Goal: Task Accomplishment & Management: Use online tool/utility

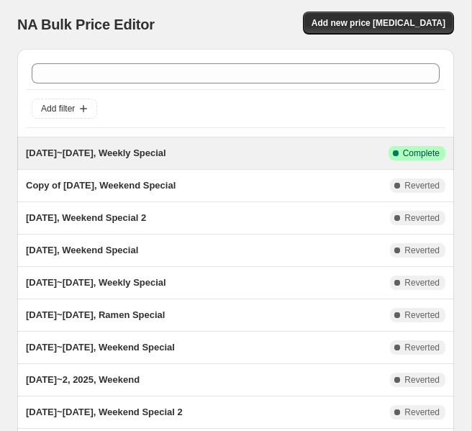
click at [160, 160] on div "[DATE]~[DATE], Weekly Special" at bounding box center [207, 153] width 363 height 14
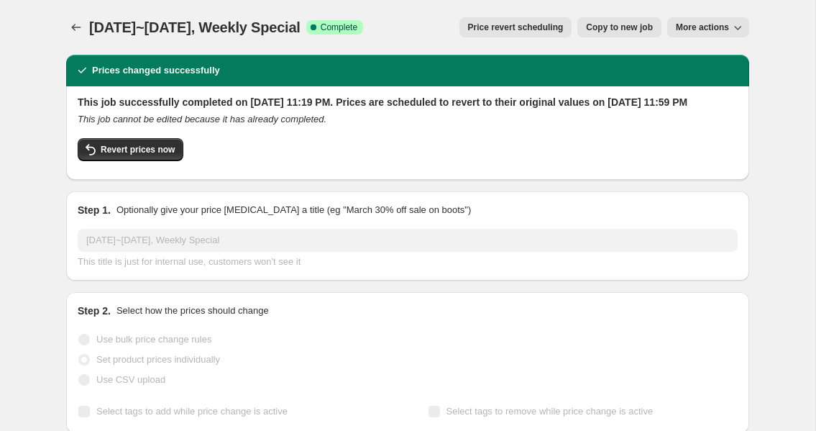
click at [471, 32] on button "More actions" at bounding box center [709, 27] width 82 height 20
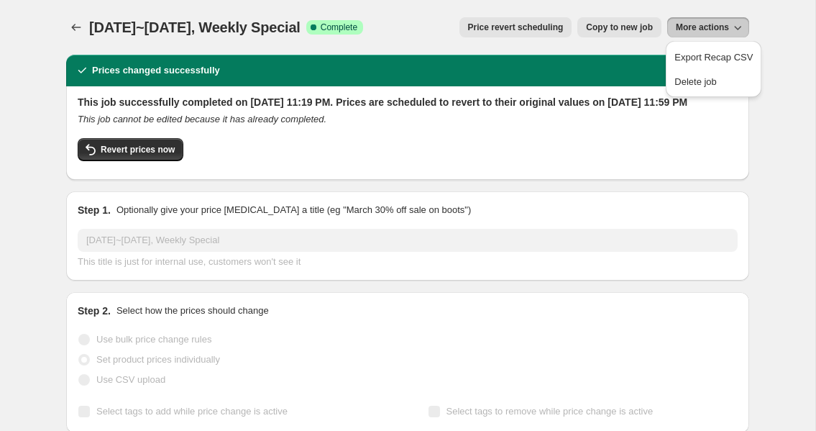
click at [471, 29] on span "Copy to new job" at bounding box center [619, 28] width 67 height 12
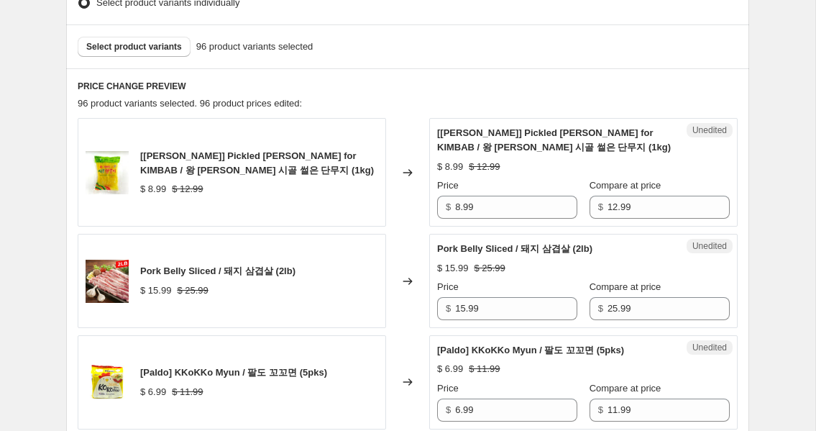
scroll to position [407, 0]
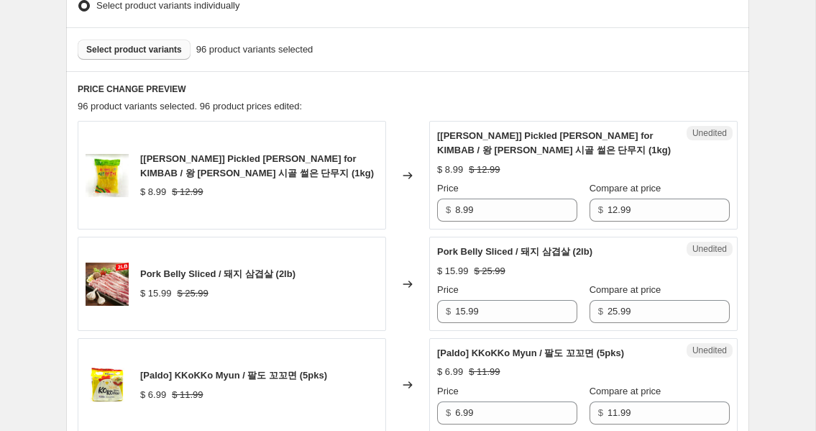
click at [122, 47] on span "Select product variants" at bounding box center [134, 50] width 96 height 12
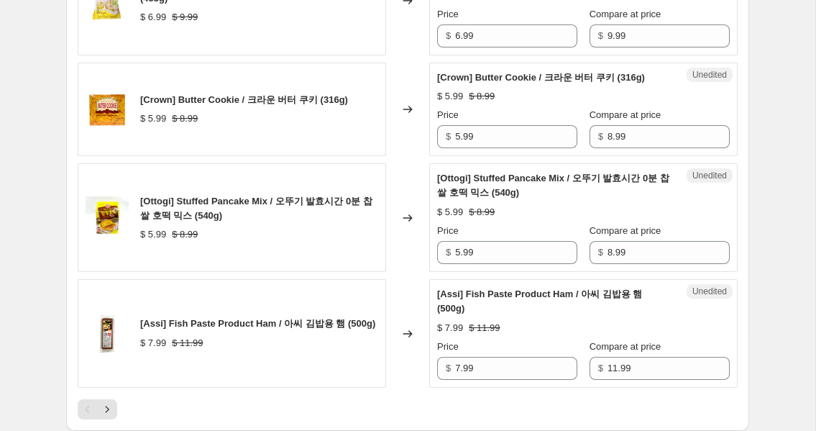
scroll to position [2583, 0]
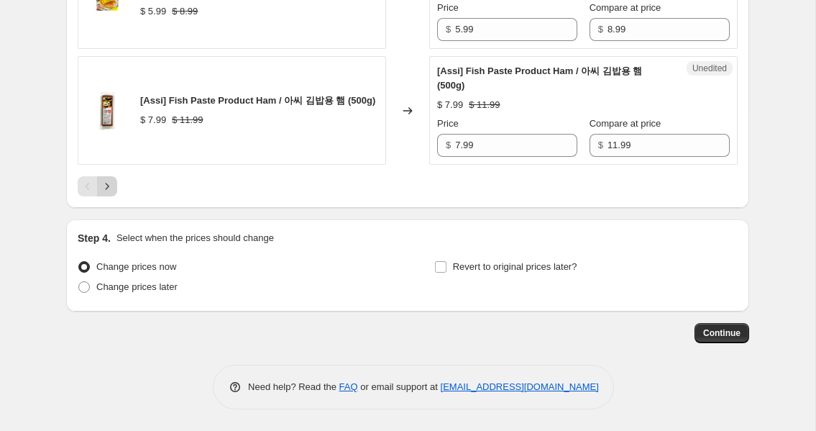
click at [107, 183] on icon "Next" at bounding box center [107, 186] width 14 height 14
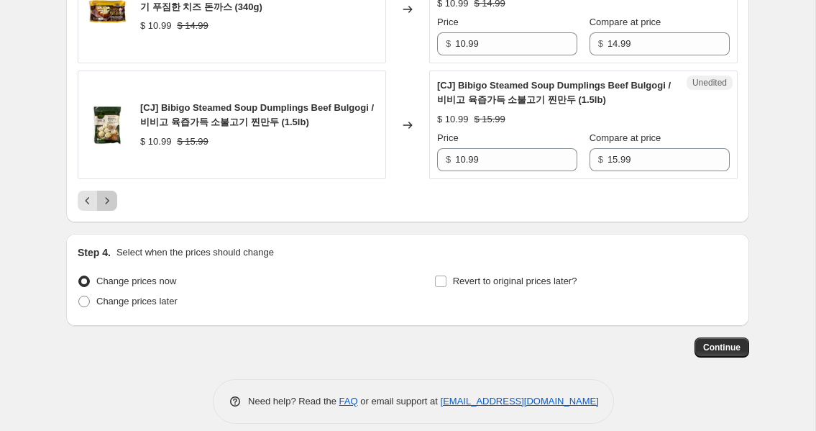
click at [112, 194] on icon "Next" at bounding box center [107, 201] width 14 height 14
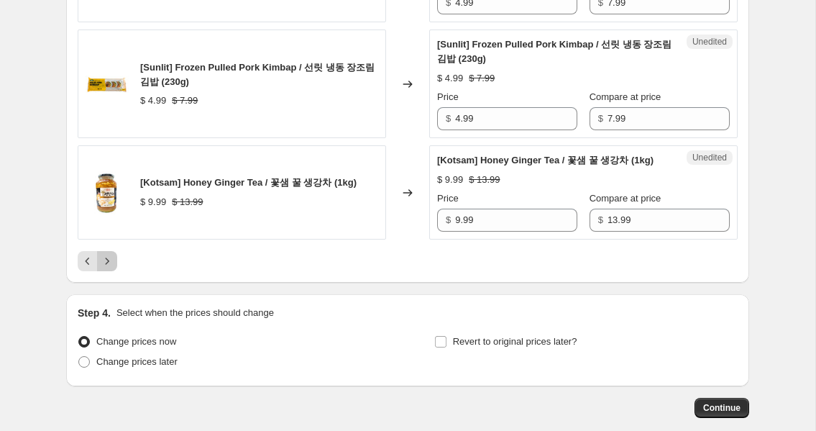
click at [101, 268] on icon "Next" at bounding box center [107, 261] width 14 height 14
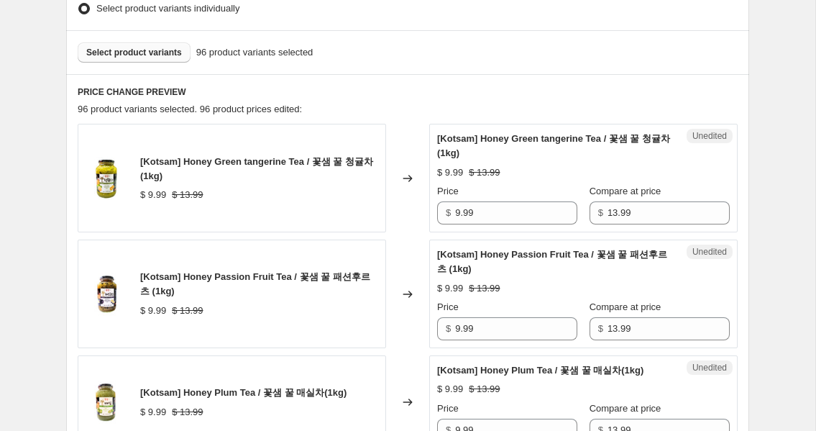
scroll to position [406, 0]
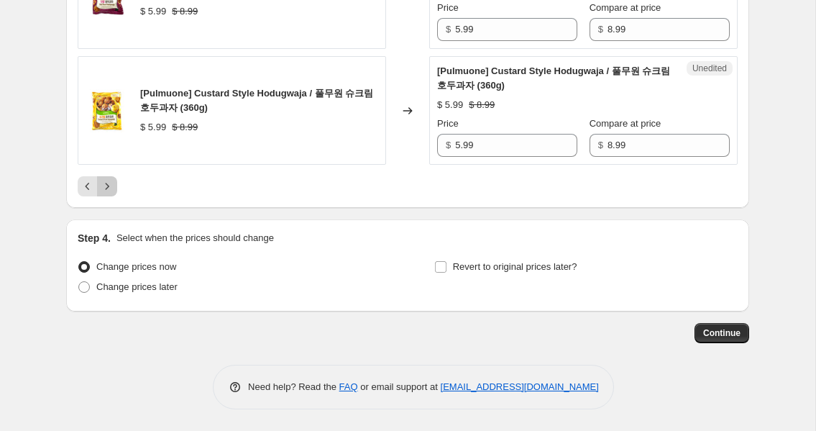
click at [108, 183] on icon "Next" at bounding box center [107, 186] width 14 height 14
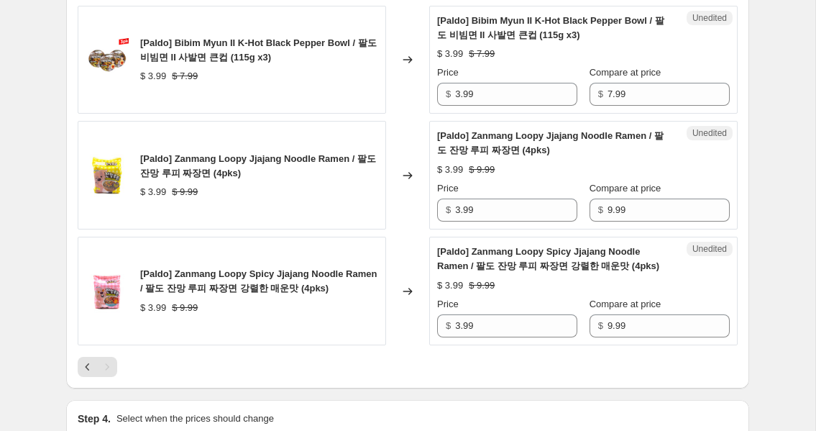
scroll to position [2053, 0]
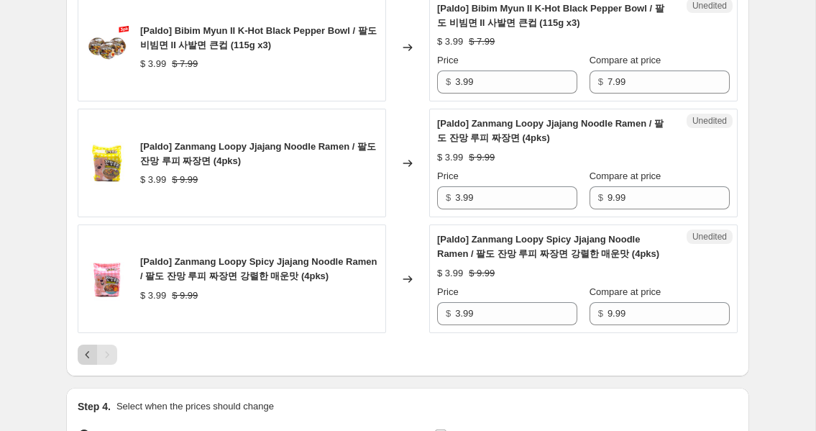
click at [86, 347] on icon "Previous" at bounding box center [88, 354] width 14 height 14
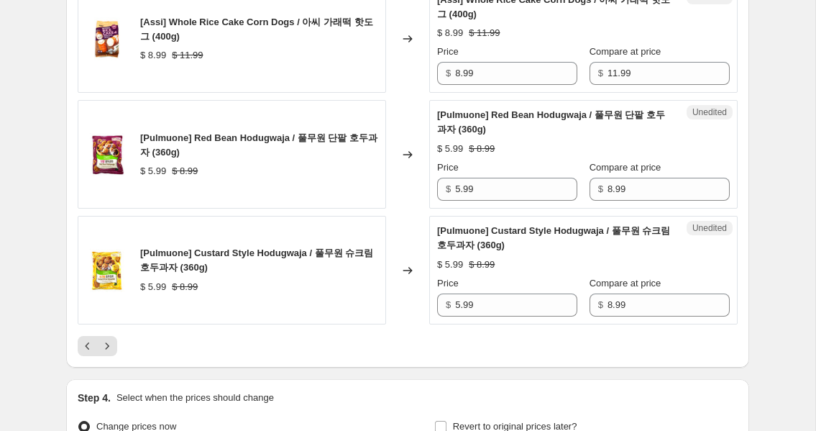
scroll to position [2641, 0]
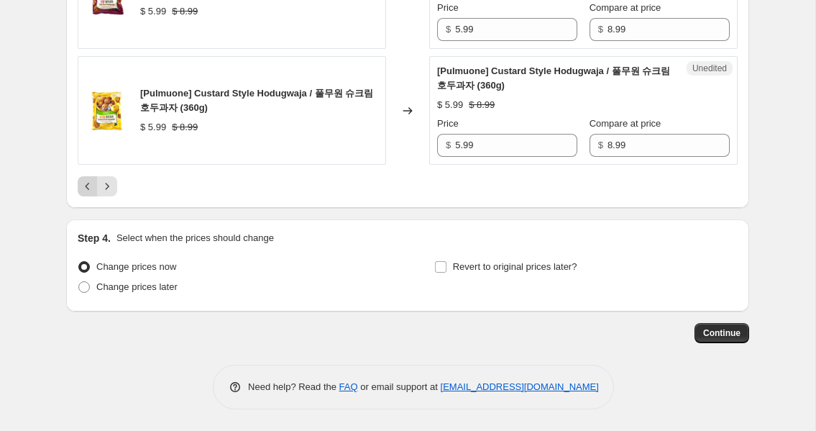
click at [83, 185] on icon "Previous" at bounding box center [88, 186] width 14 height 14
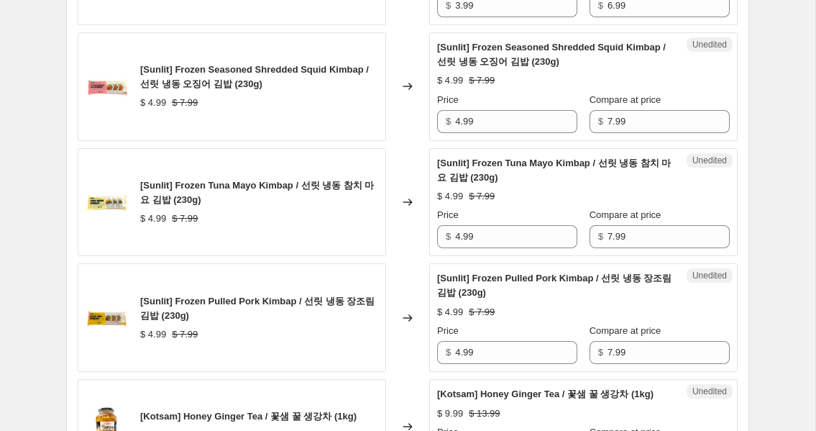
scroll to position [2670, 0]
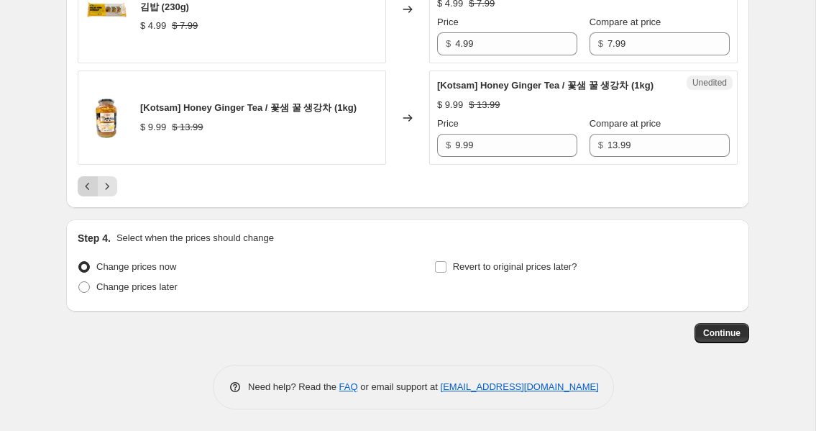
click at [87, 179] on icon "Previous" at bounding box center [88, 186] width 14 height 14
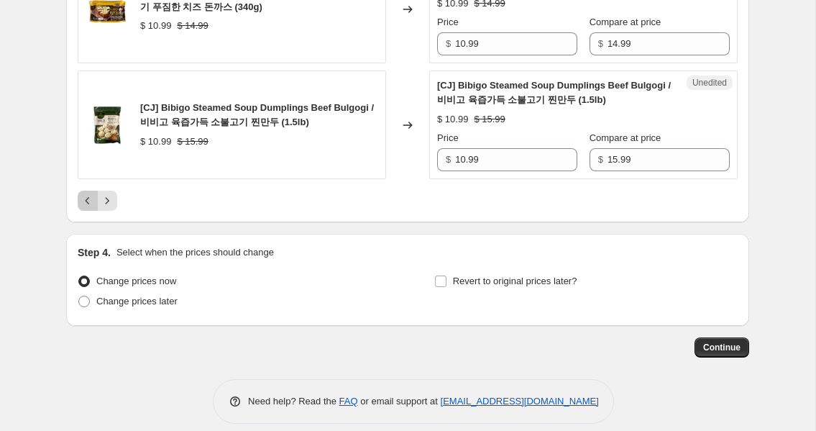
drag, startPoint x: 86, startPoint y: 188, endPoint x: 135, endPoint y: 212, distance: 54.0
click at [86, 194] on icon "Previous" at bounding box center [88, 201] width 14 height 14
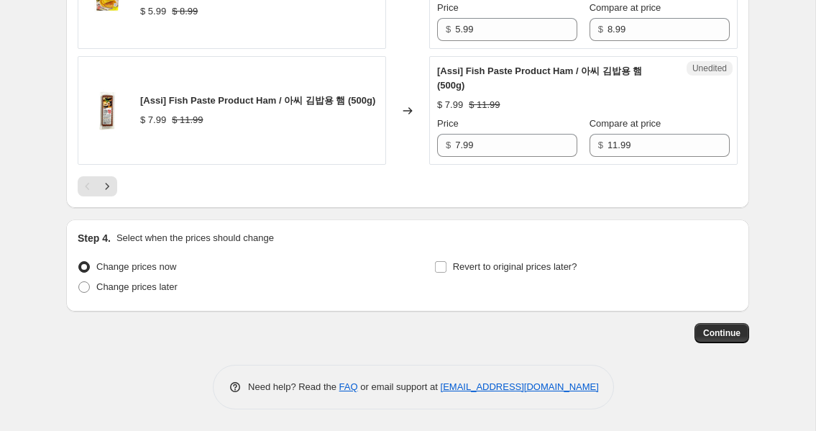
scroll to position [2582, 0]
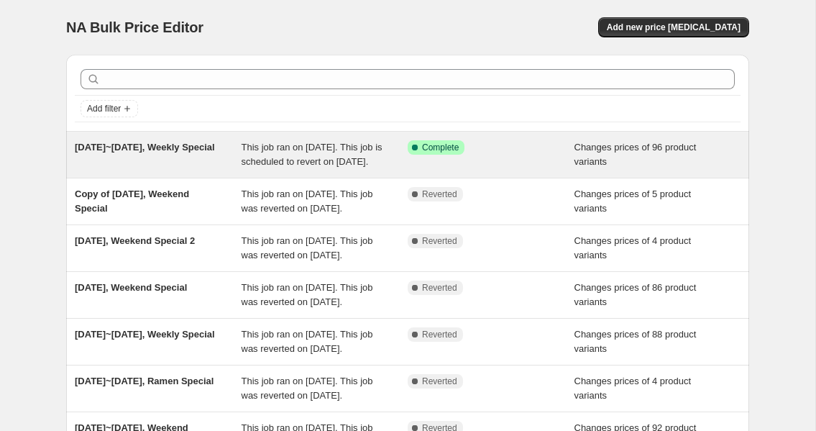
click at [332, 152] on span "This job ran on [DATE]. This job is scheduled to revert on [DATE]." at bounding box center [312, 154] width 141 height 25
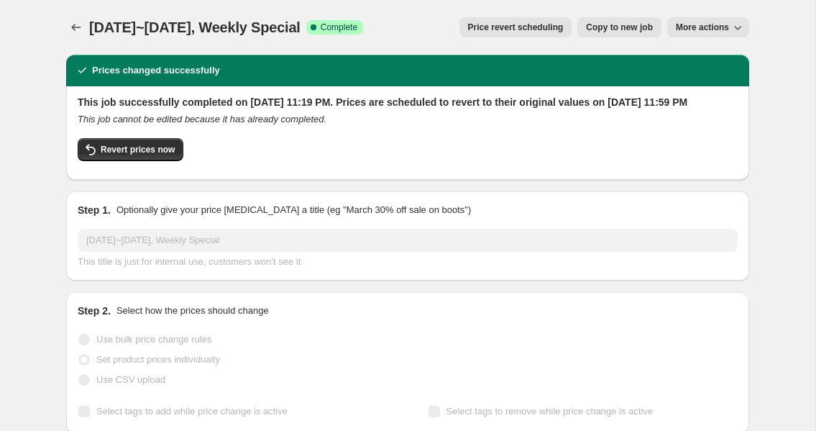
click at [471, 25] on span "Copy to new job" at bounding box center [619, 28] width 67 height 12
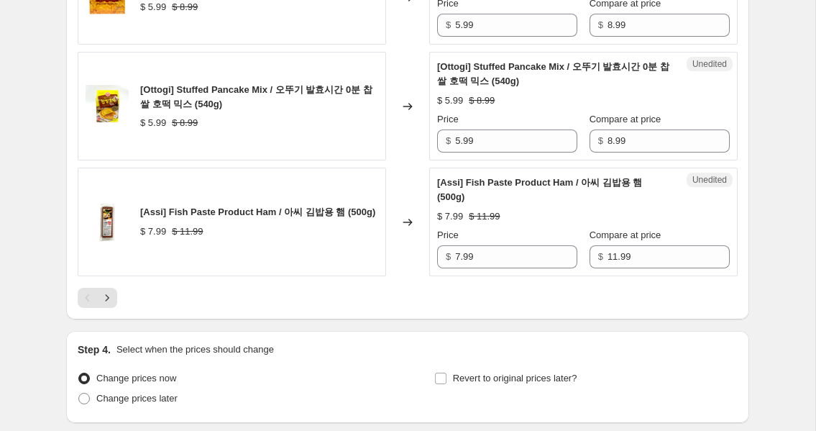
scroll to position [2495, 0]
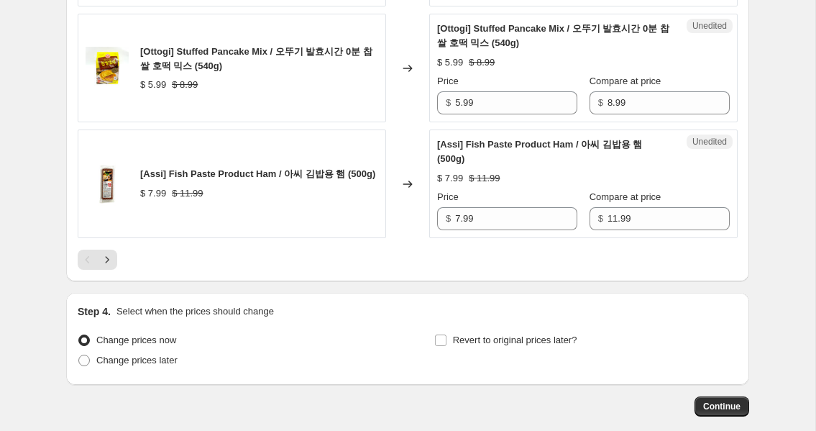
click at [119, 270] on div at bounding box center [408, 260] width 660 height 20
click at [113, 267] on icon "Next" at bounding box center [107, 259] width 14 height 14
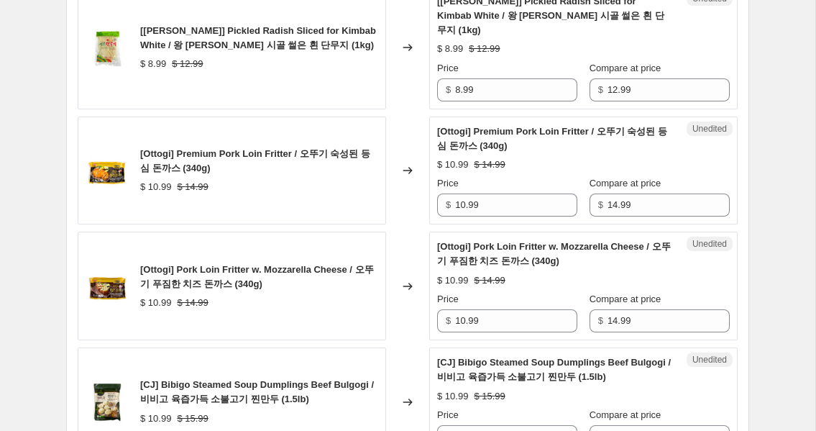
scroll to position [2670, 0]
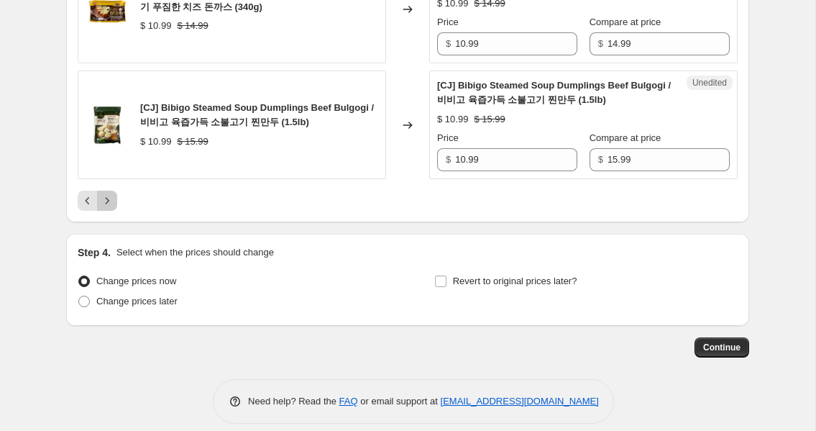
click at [112, 194] on icon "Next" at bounding box center [107, 201] width 14 height 14
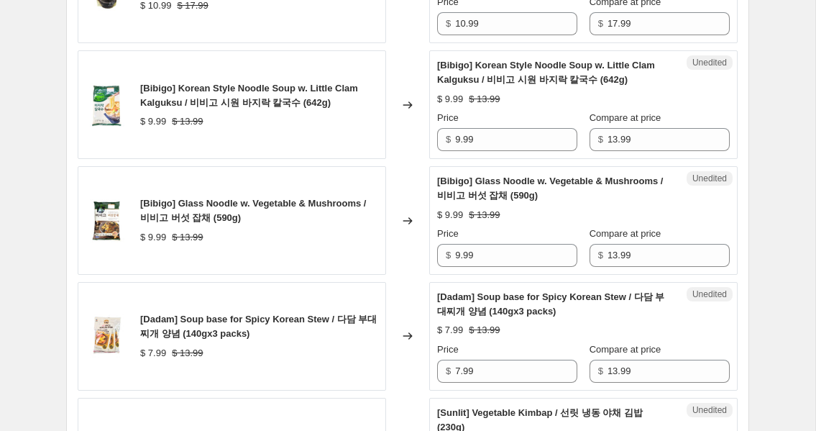
scroll to position [1521, 0]
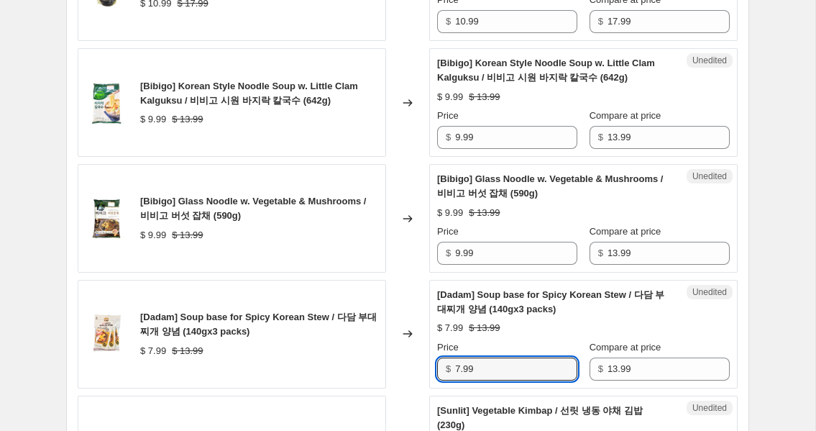
drag, startPoint x: 489, startPoint y: 369, endPoint x: 395, endPoint y: 362, distance: 94.5
click at [395, 362] on div "[Dadam] Soup base for Spicy Korean Stew / 다담 부대찌개 양념 (140gx3 packs) $ 7.99 $ 13…" at bounding box center [408, 334] width 660 height 109
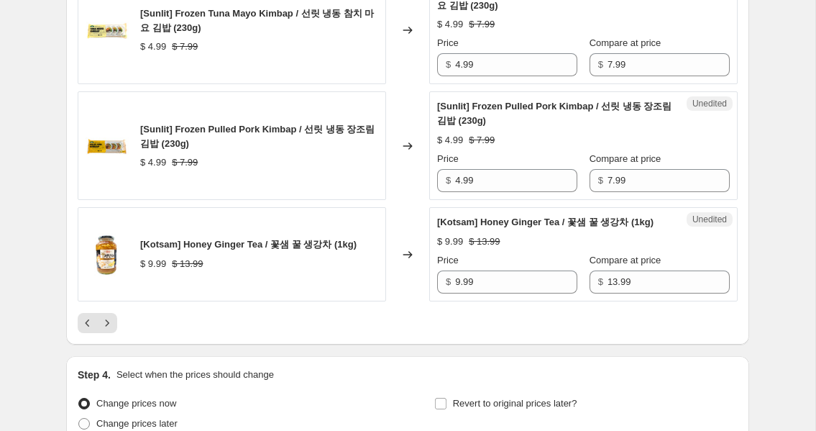
scroll to position [2670, 0]
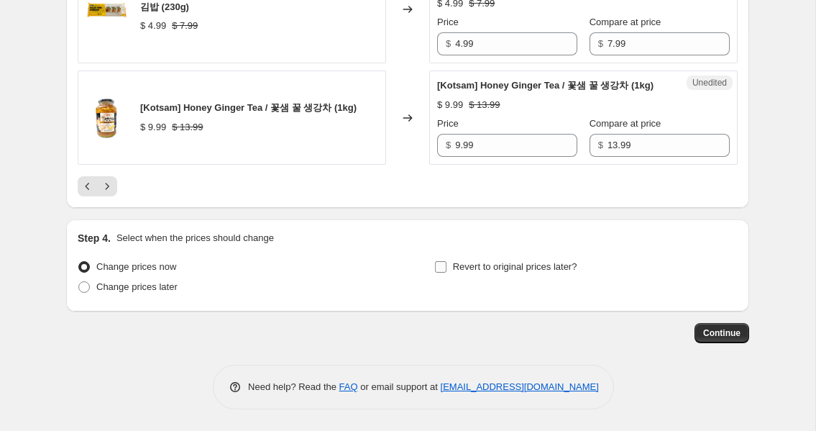
type input "8.99"
click at [471, 269] on span "Revert to original prices later?" at bounding box center [515, 266] width 124 height 11
click at [447, 269] on input "Revert to original prices later?" at bounding box center [441, 267] width 12 height 12
checkbox input "true"
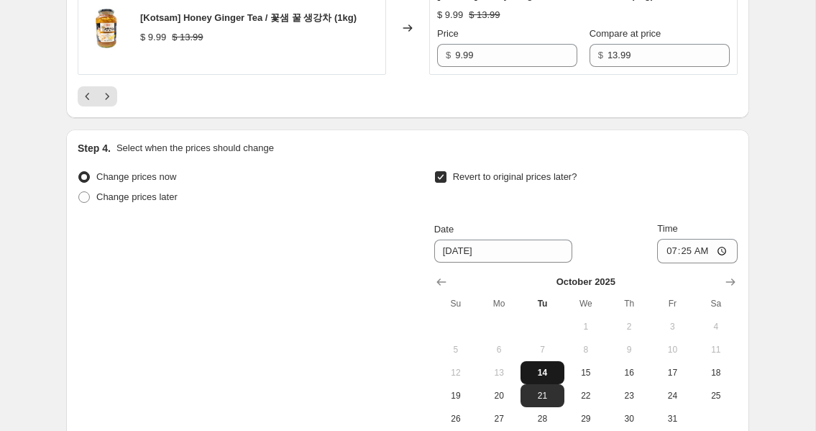
scroll to position [2779, 0]
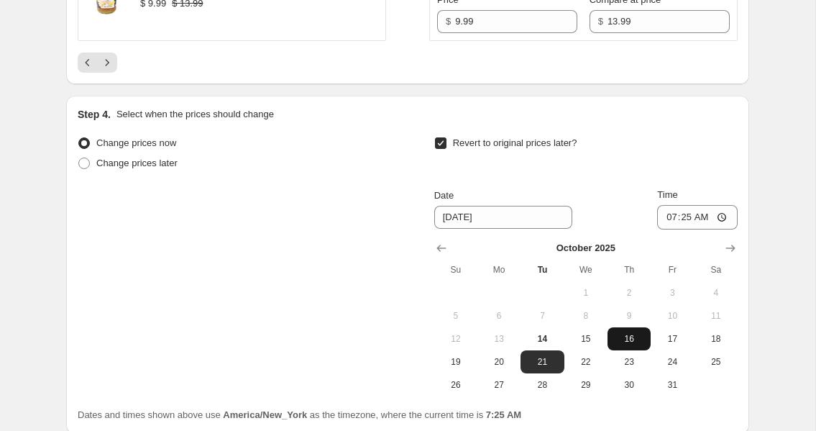
click at [471, 345] on span "16" at bounding box center [630, 339] width 32 height 12
type input "[DATE]"
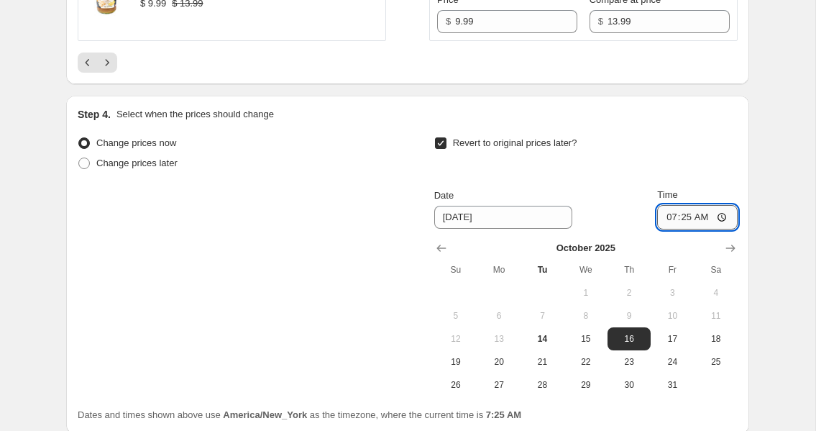
click at [471, 229] on input "07:25" at bounding box center [697, 217] width 81 height 24
click at [471, 229] on input "11:25" at bounding box center [697, 217] width 81 height 24
click at [471, 229] on input "11:59" at bounding box center [697, 217] width 81 height 24
click at [471, 231] on input "11:59" at bounding box center [697, 218] width 81 height 24
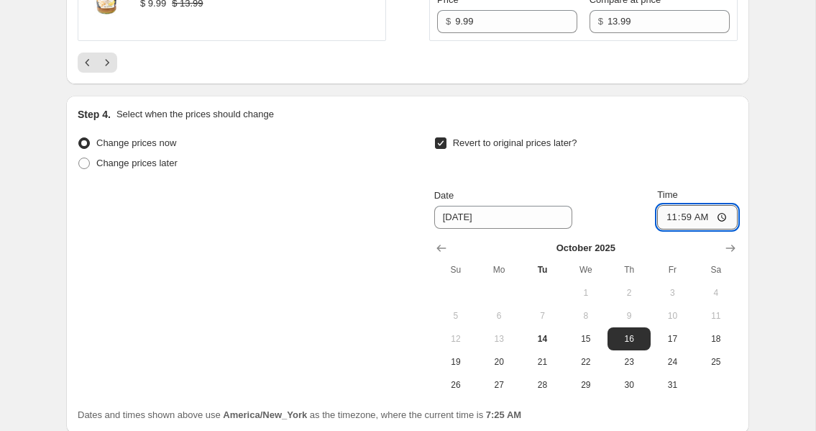
click at [471, 229] on input "11:59" at bounding box center [697, 217] width 81 height 24
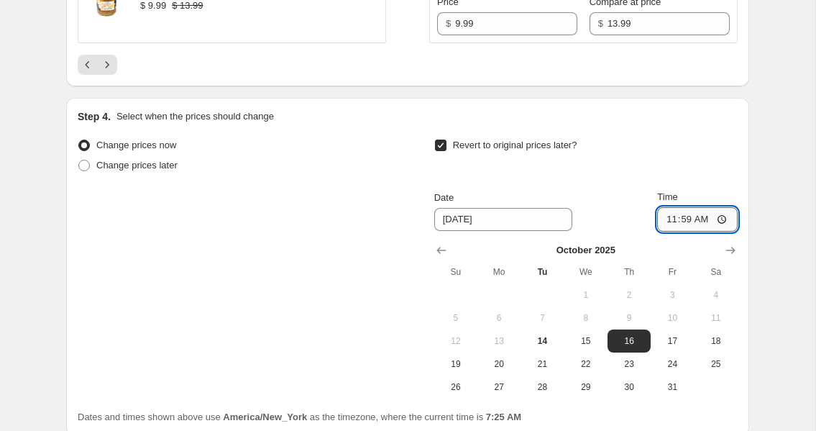
click at [471, 232] on input "11:59" at bounding box center [697, 219] width 81 height 24
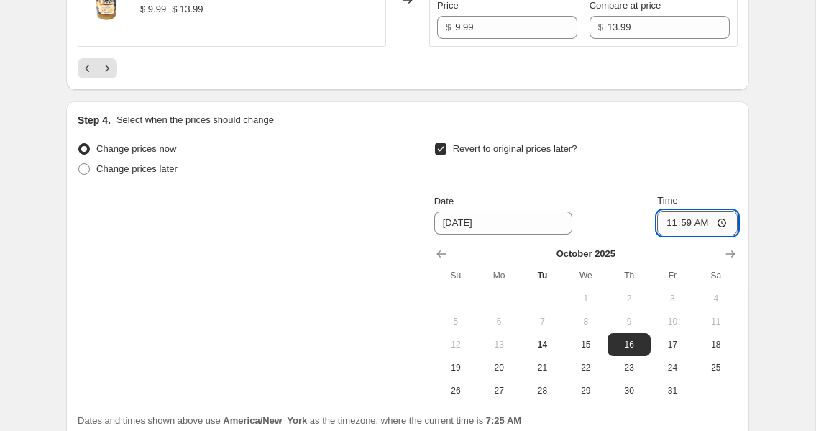
click at [471, 232] on input "11:59" at bounding box center [697, 223] width 81 height 24
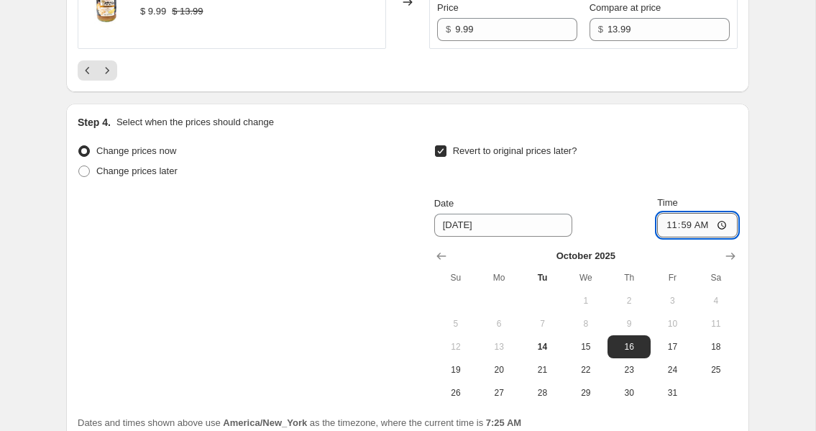
drag, startPoint x: 729, startPoint y: 234, endPoint x: 721, endPoint y: 237, distance: 8.7
click at [471, 234] on input "11:59" at bounding box center [697, 225] width 81 height 24
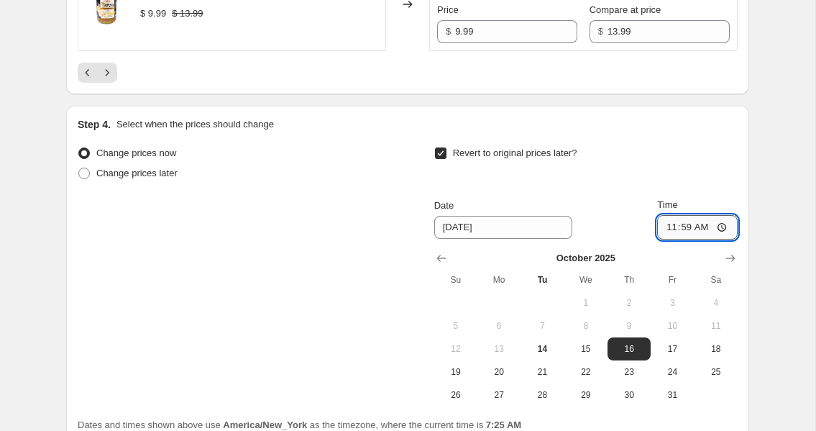
click at [471, 237] on input "11:59" at bounding box center [697, 227] width 81 height 24
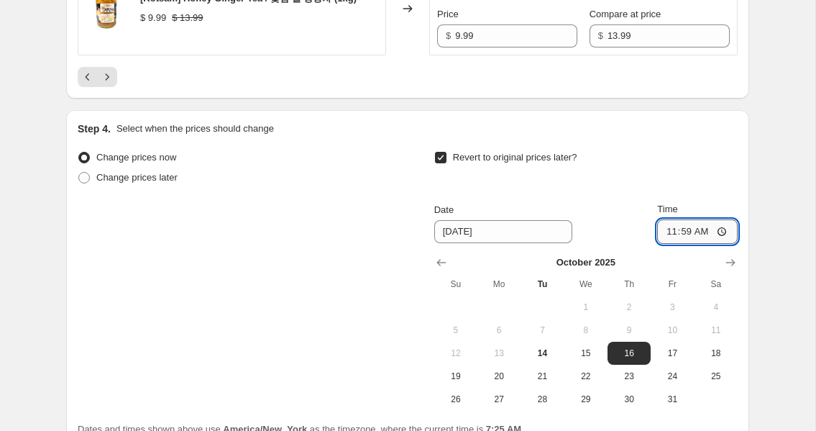
click at [471, 242] on input "11:59" at bounding box center [697, 231] width 81 height 24
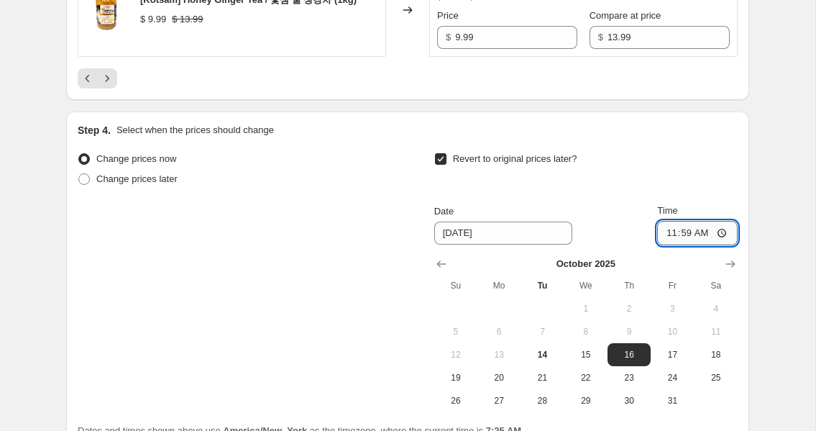
click at [471, 245] on input "11:59" at bounding box center [697, 233] width 81 height 24
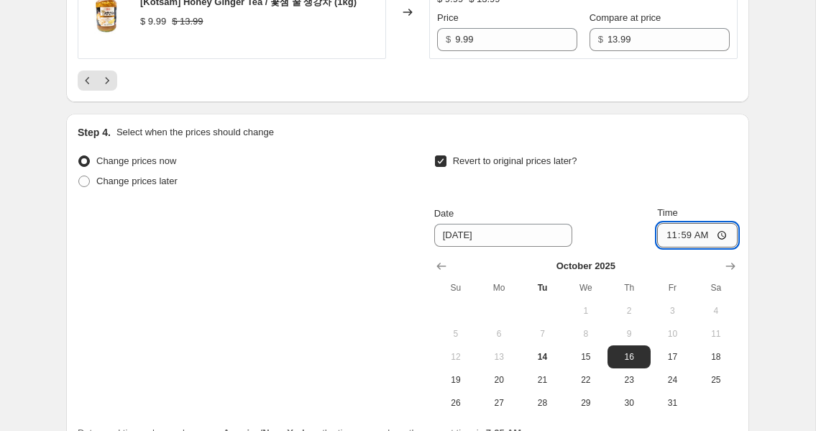
click at [471, 247] on input "11:59" at bounding box center [697, 235] width 81 height 24
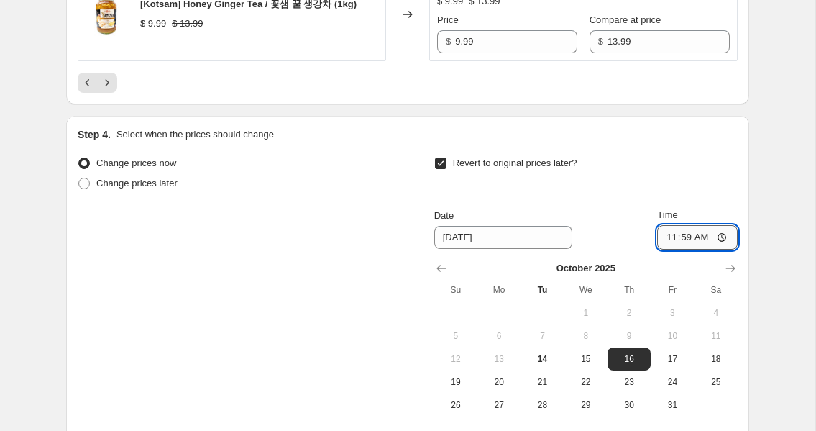
click at [471, 250] on input "11:59" at bounding box center [697, 237] width 81 height 24
drag, startPoint x: 698, startPoint y: 253, endPoint x: 722, endPoint y: 252, distance: 23.7
click at [471, 250] on input "11:59" at bounding box center [697, 237] width 81 height 24
drag, startPoint x: 722, startPoint y: 252, endPoint x: 691, endPoint y: 253, distance: 30.9
click at [471, 250] on input "11:59" at bounding box center [697, 237] width 81 height 24
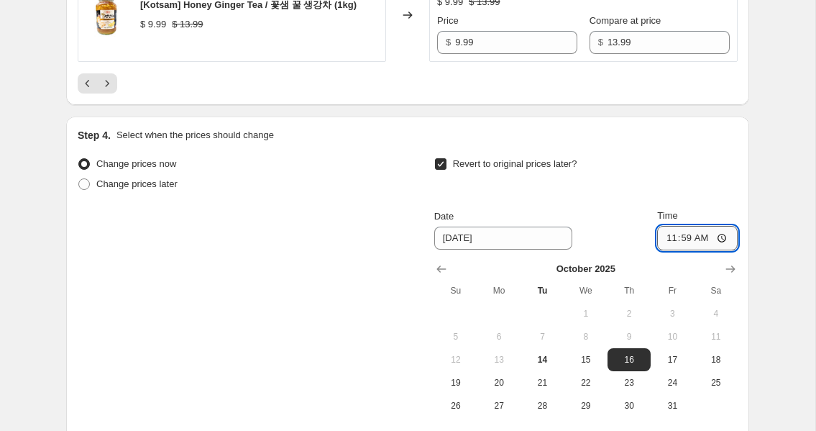
click at [471, 250] on input "11:59" at bounding box center [697, 238] width 81 height 24
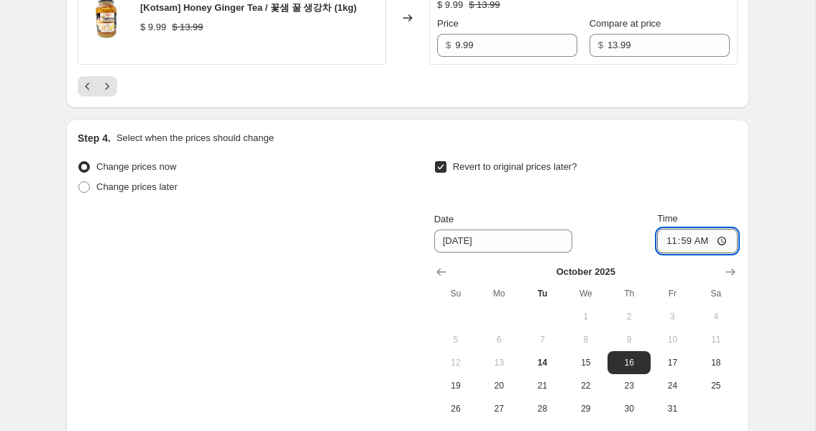
click at [471, 253] on input "11:59" at bounding box center [697, 241] width 81 height 24
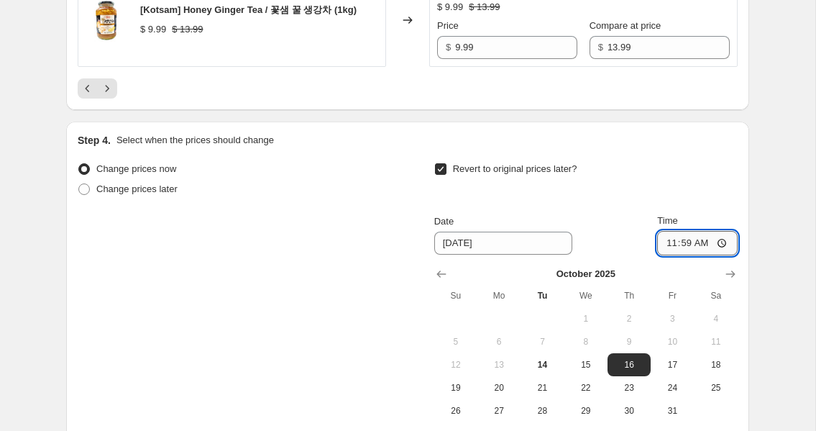
click at [471, 254] on input "11:59" at bounding box center [697, 243] width 81 height 24
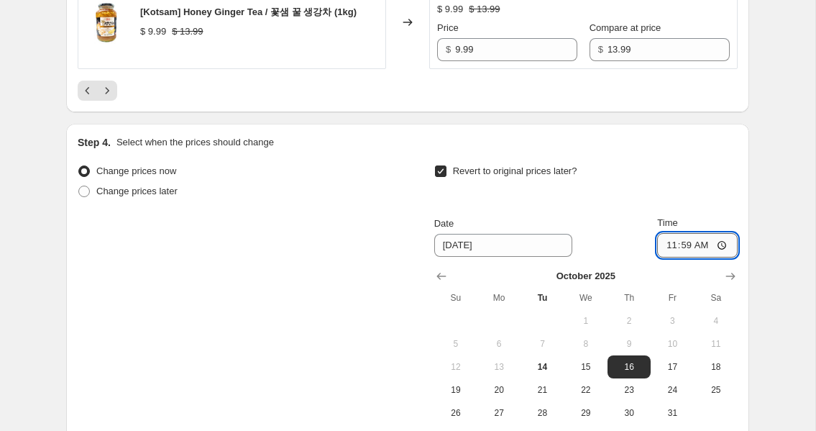
click at [471, 257] on input "11:59" at bounding box center [697, 245] width 81 height 24
click at [471, 258] on input "11:59" at bounding box center [697, 245] width 81 height 24
click at [471, 258] on input "11:59" at bounding box center [697, 246] width 81 height 24
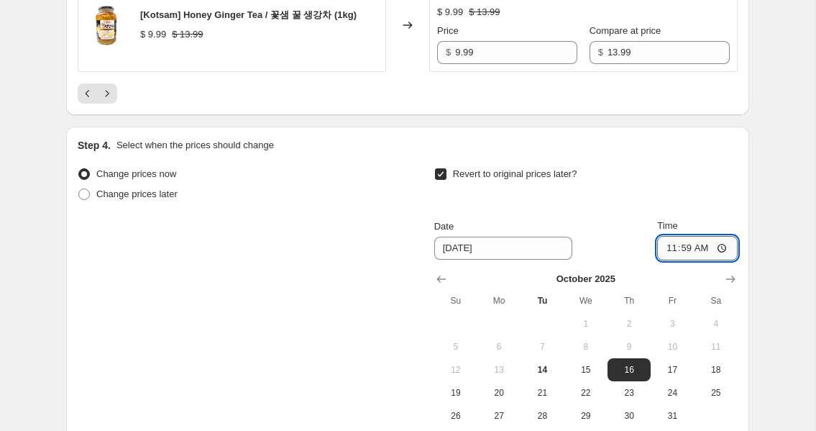
click at [471, 260] on input "11:59" at bounding box center [697, 248] width 81 height 24
click at [471, 256] on input "11:59" at bounding box center [697, 248] width 81 height 24
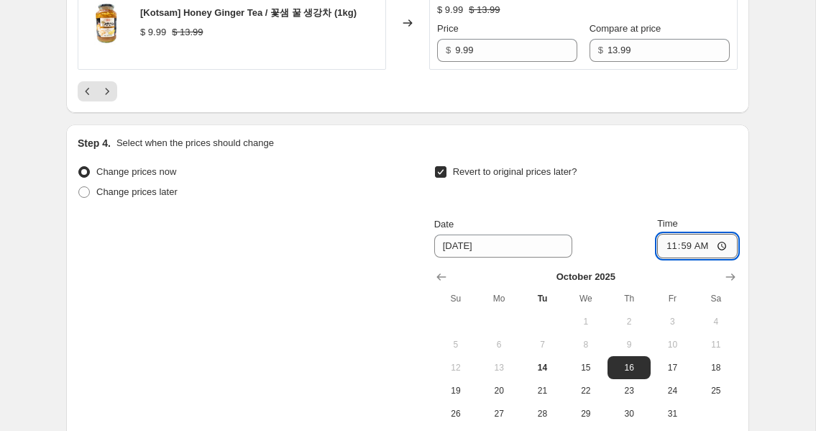
scroll to position [2749, 0]
click at [471, 257] on input "11:59" at bounding box center [697, 247] width 81 height 24
click at [471, 259] on input "11:59" at bounding box center [697, 247] width 81 height 24
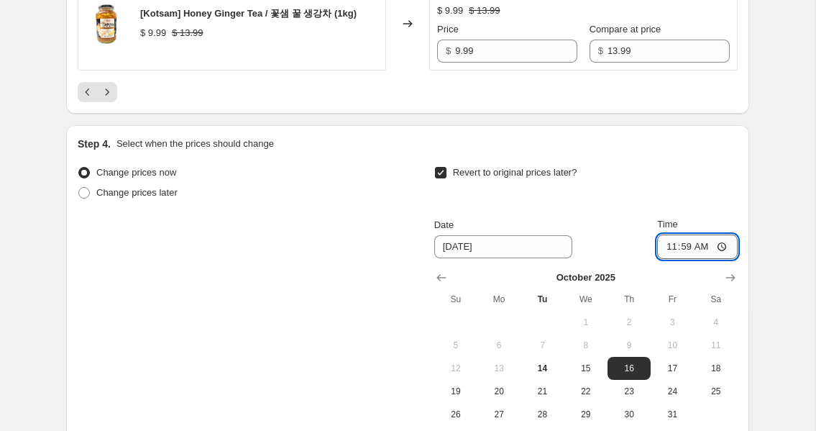
click at [471, 259] on input "11:59" at bounding box center [697, 247] width 81 height 24
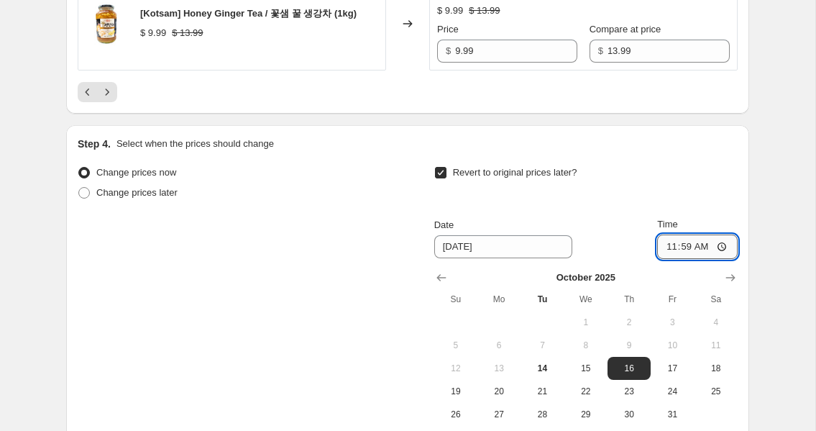
scroll to position [2749, 0]
click at [471, 260] on input "11:59" at bounding box center [697, 247] width 81 height 24
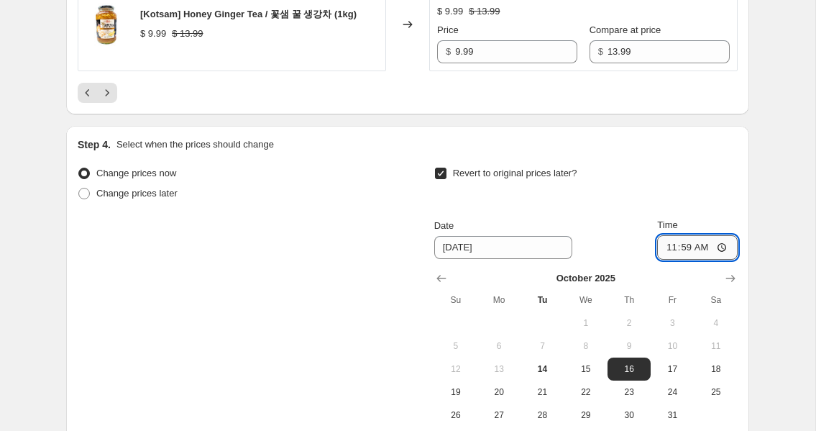
click at [471, 260] on input "11:59" at bounding box center [697, 247] width 81 height 24
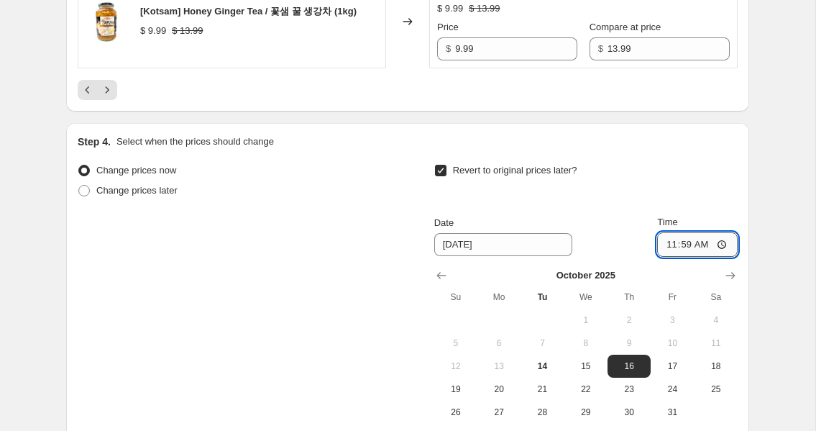
click at [471, 257] on input "11:59" at bounding box center [697, 244] width 81 height 24
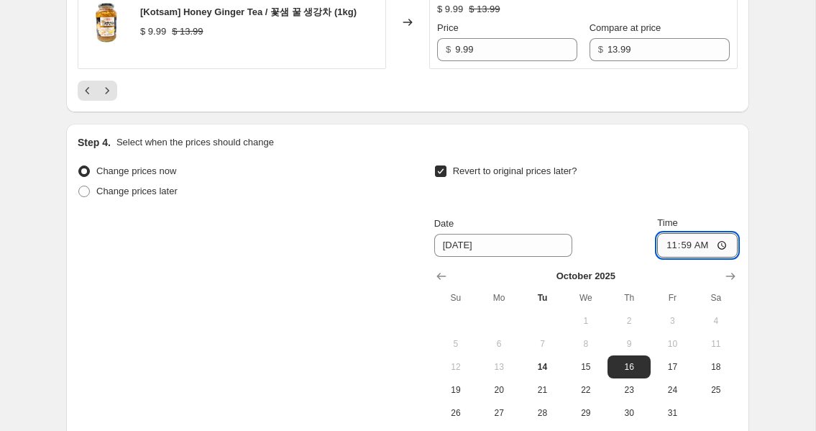
click at [471, 258] on input "11:59" at bounding box center [697, 245] width 81 height 24
type input "23:59"
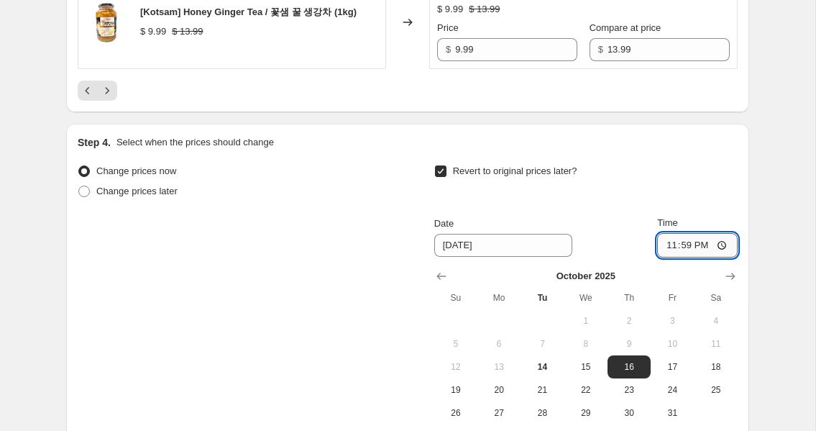
scroll to position [2916, 0]
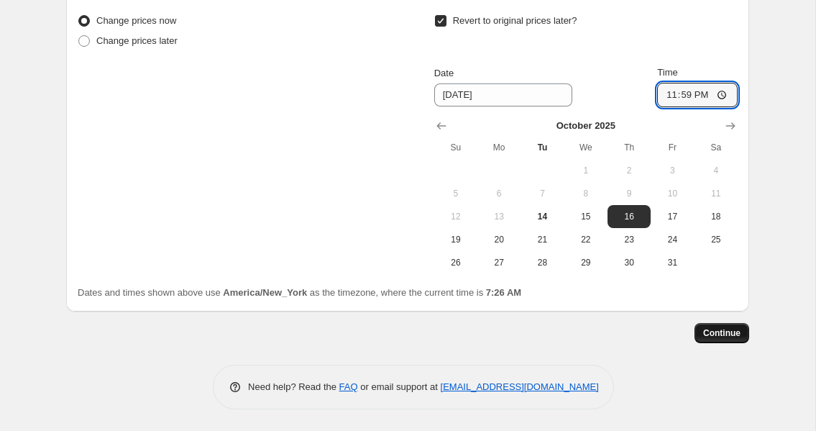
click at [471, 328] on span "Continue" at bounding box center [722, 333] width 37 height 12
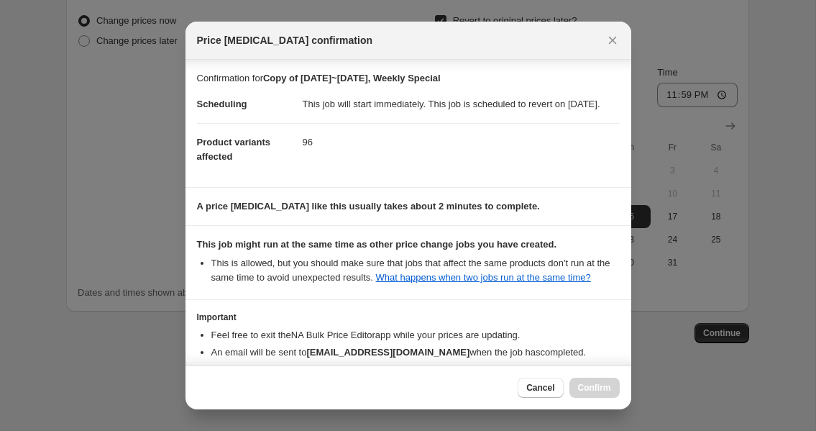
scroll to position [113, 0]
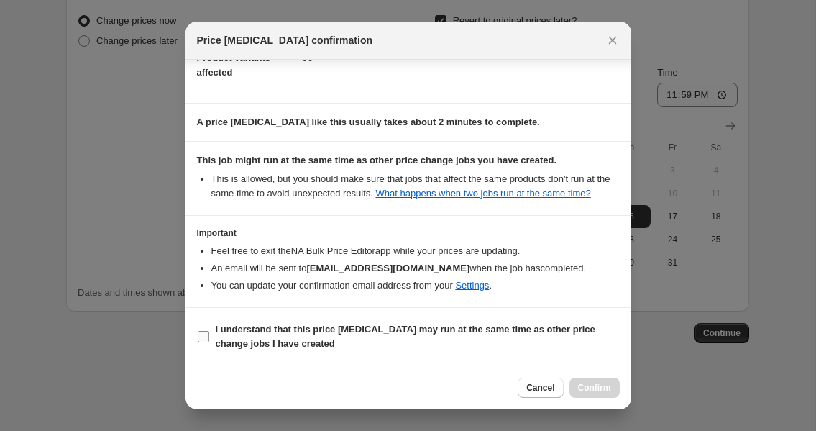
click at [381, 322] on label "I understand that this price [MEDICAL_DATA] may run at the same time as other p…" at bounding box center [408, 336] width 423 height 35
click at [209, 331] on input "I understand that this price [MEDICAL_DATA] may run at the same time as other p…" at bounding box center [204, 337] width 12 height 12
checkbox input "true"
click at [471, 388] on span "Confirm" at bounding box center [594, 388] width 33 height 12
